Goal: Find contact information: Find contact information

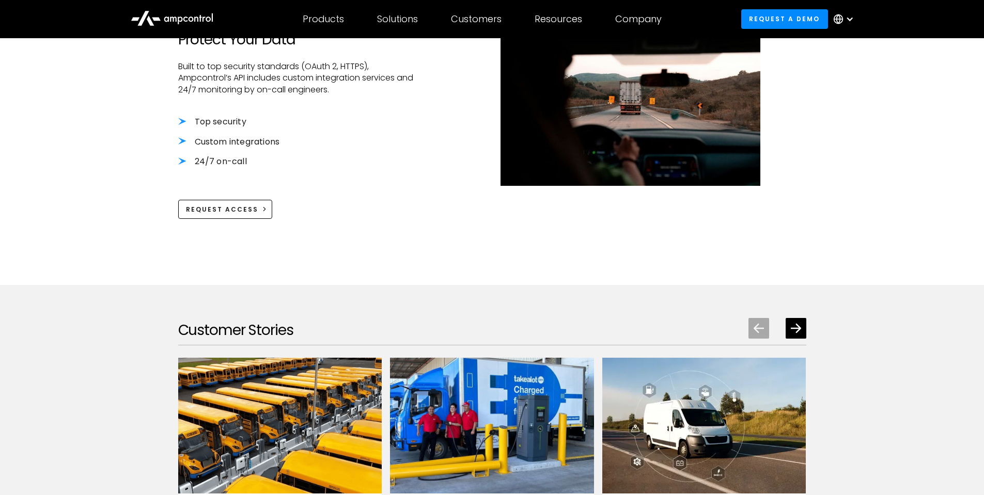
scroll to position [1050, 0]
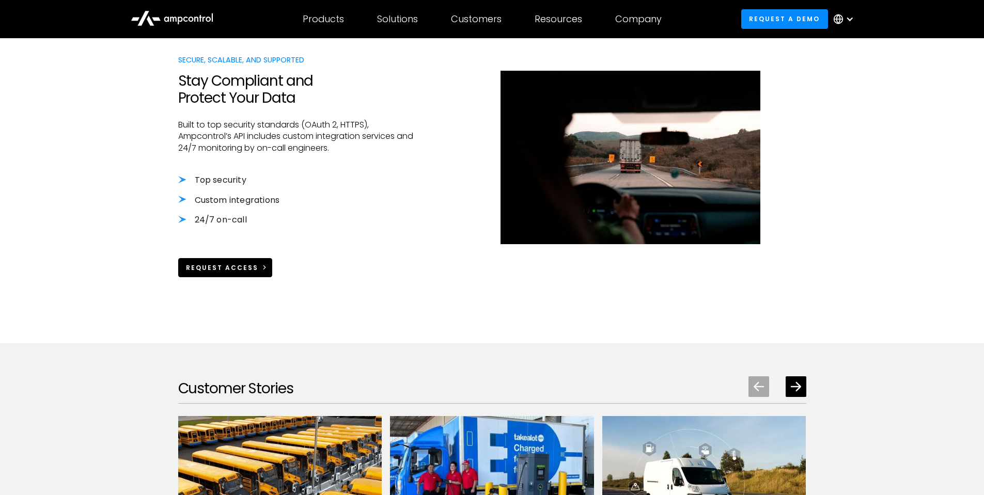
click at [222, 266] on div "Request Access" at bounding box center [222, 267] width 72 height 9
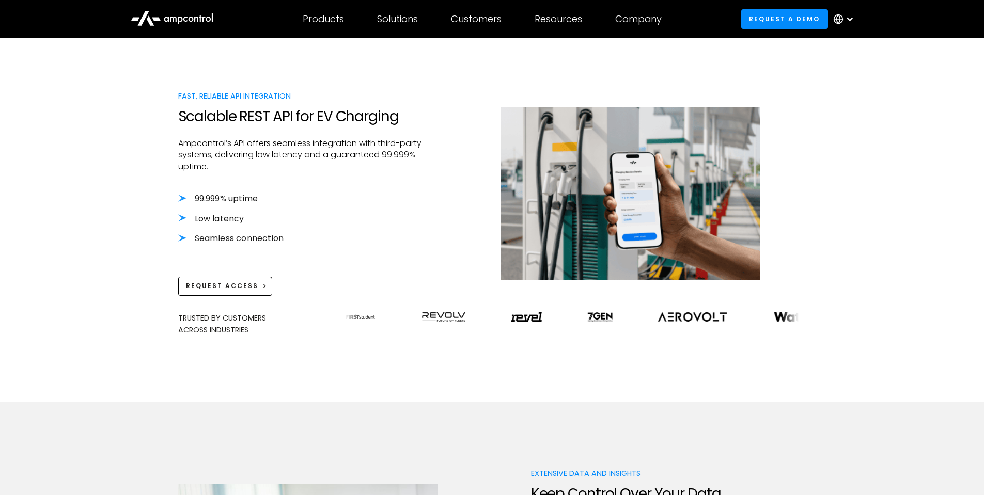
scroll to position [678, 0]
